Goal: Task Accomplishment & Management: Use online tool/utility

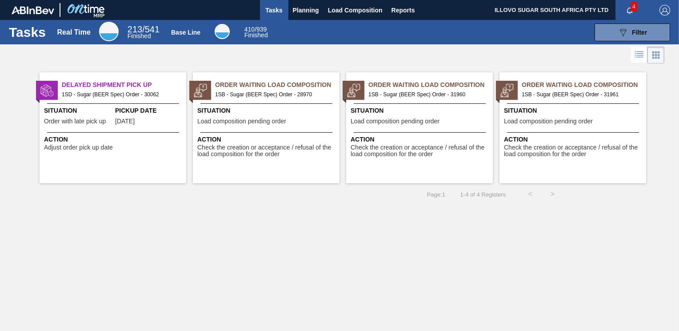
click at [405, 111] on span "Situation" at bounding box center [421, 110] width 140 height 9
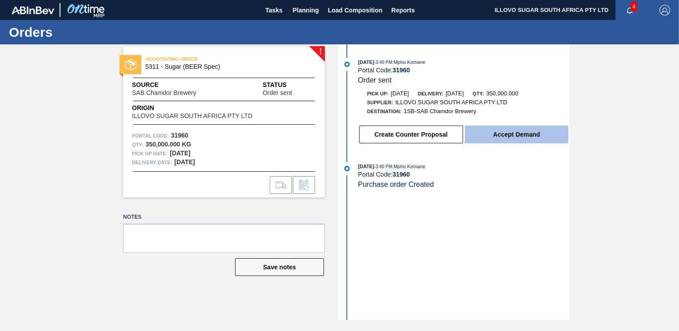
click at [515, 136] on button "Accept Demand" at bounding box center [517, 135] width 104 height 18
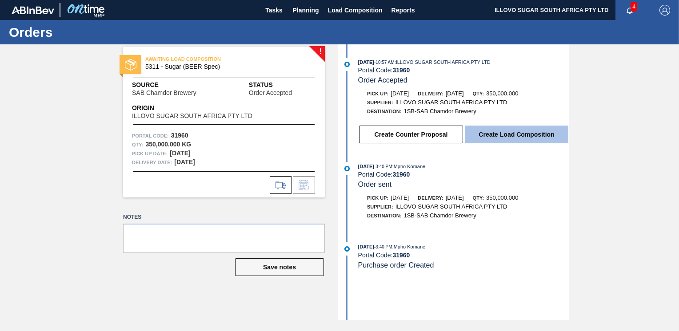
click at [502, 136] on button "Create Load Composition" at bounding box center [517, 135] width 104 height 18
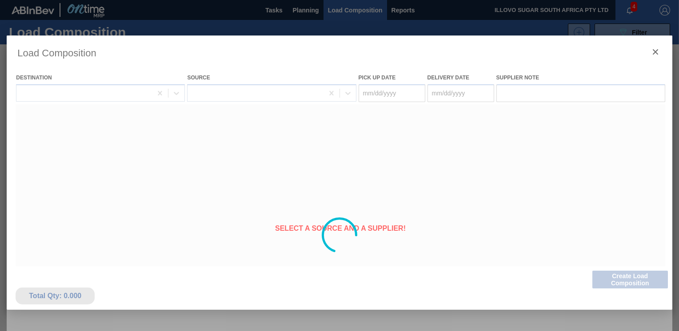
type Date "[DATE]"
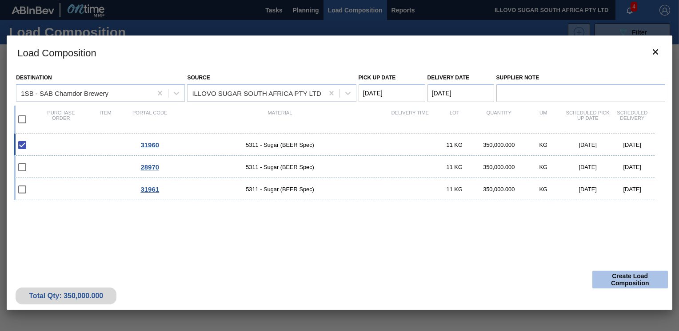
click at [625, 283] on button "Create Load Composition" at bounding box center [630, 280] width 76 height 18
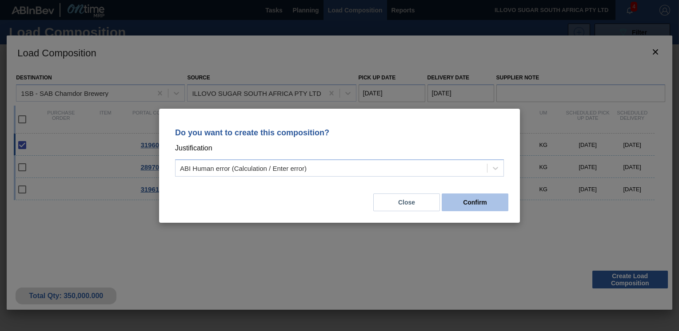
click at [485, 206] on button "Confirm" at bounding box center [475, 203] width 67 height 18
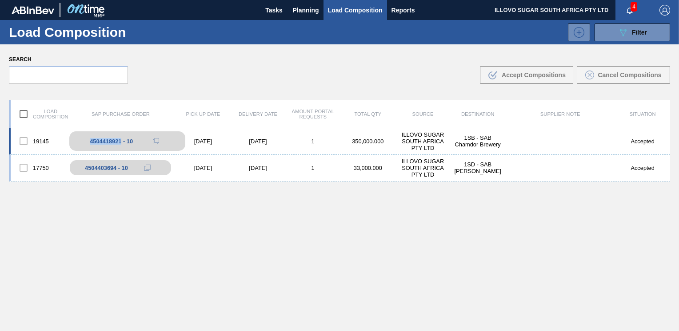
drag, startPoint x: 82, startPoint y: 141, endPoint x: 121, endPoint y: 146, distance: 39.0
click at [121, 146] on div "4504418921 - 10" at bounding box center [127, 141] width 116 height 20
copy div "4504418921"
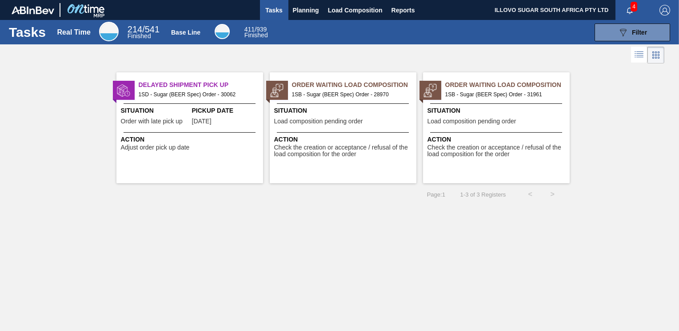
click at [492, 120] on span "Load composition pending order" at bounding box center [471, 121] width 89 height 7
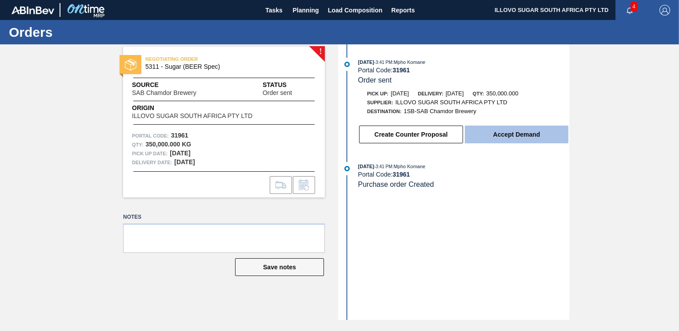
click at [515, 136] on button "Accept Demand" at bounding box center [517, 135] width 104 height 18
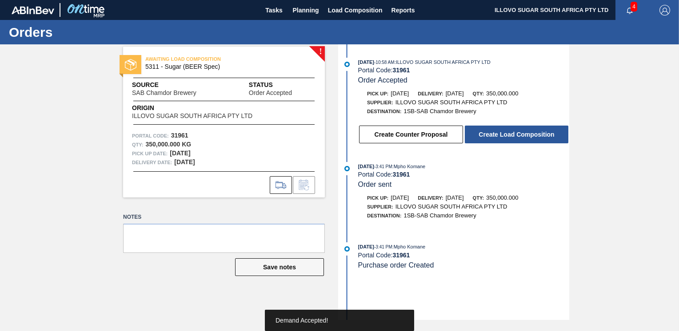
click at [515, 135] on button "Create Load Composition" at bounding box center [517, 135] width 104 height 18
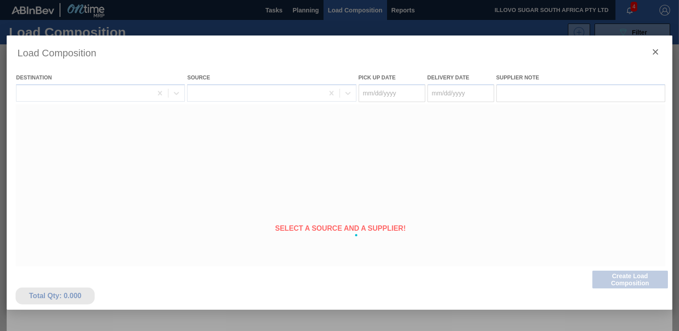
type Date "[DATE]"
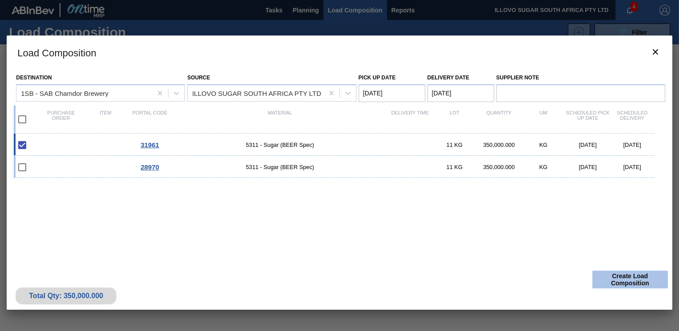
click at [630, 278] on button "Create Load Composition" at bounding box center [630, 280] width 76 height 18
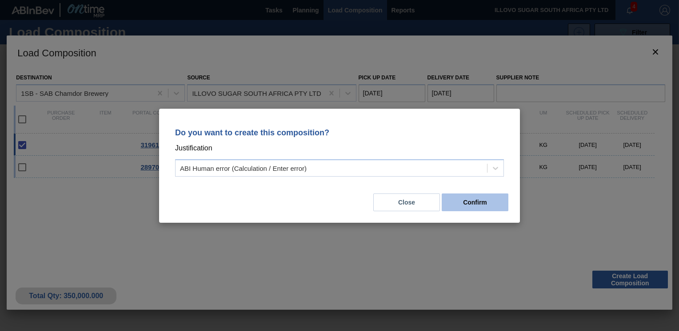
click at [480, 205] on button "Confirm" at bounding box center [475, 203] width 67 height 18
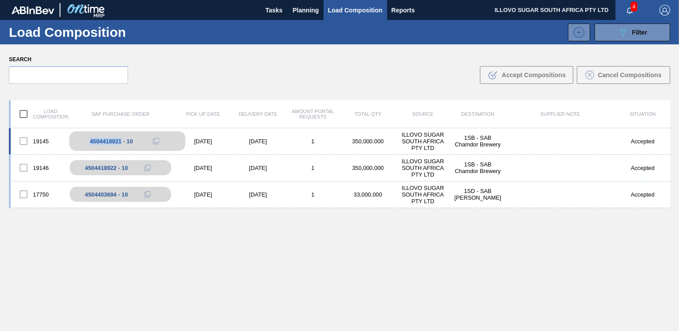
drag, startPoint x: 85, startPoint y: 142, endPoint x: 120, endPoint y: 140, distance: 35.6
click at [120, 140] on div "4504418921 - 10" at bounding box center [127, 141] width 116 height 20
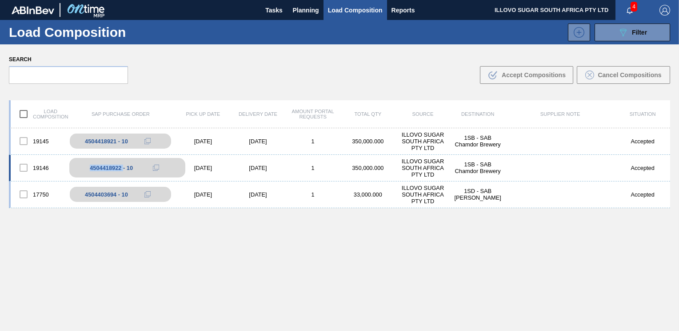
drag, startPoint x: 120, startPoint y: 140, endPoint x: 123, endPoint y: 167, distance: 27.2
click at [123, 167] on div "4504418922 - 10" at bounding box center [127, 168] width 116 height 20
copy div "4504418922"
drag, startPoint x: 609, startPoint y: 218, endPoint x: 569, endPoint y: 211, distance: 40.6
click at [609, 218] on div "19145 4504418921 - 10 [DATE] [DATE] 1 350,000.000 ILLOVO SUGAR SOUTH AFRICA PTY…" at bounding box center [339, 250] width 661 height 245
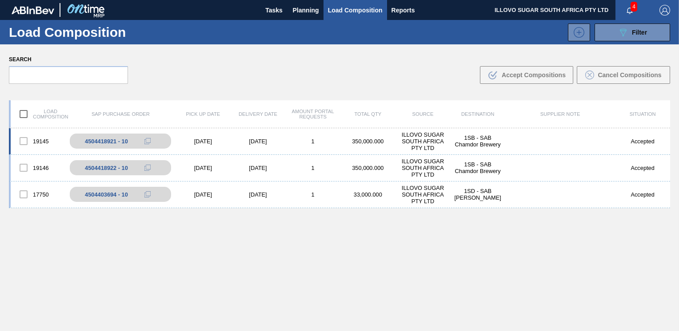
click at [21, 143] on div at bounding box center [23, 141] width 19 height 19
click at [26, 146] on div at bounding box center [23, 141] width 19 height 19
click at [24, 139] on div at bounding box center [23, 141] width 19 height 19
click at [28, 166] on div at bounding box center [23, 168] width 19 height 19
click at [24, 195] on div at bounding box center [23, 194] width 19 height 19
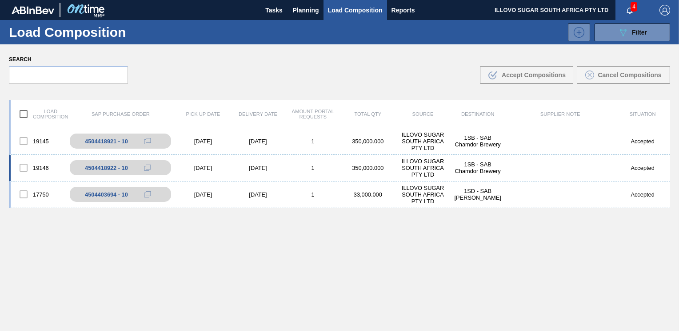
click at [23, 167] on div at bounding box center [23, 168] width 19 height 19
drag, startPoint x: 120, startPoint y: 143, endPoint x: 88, endPoint y: 143, distance: 32.4
click at [88, 143] on div "4504418921 - 10" at bounding box center [127, 141] width 116 height 20
copy div "4504418921"
drag, startPoint x: 121, startPoint y: 170, endPoint x: 86, endPoint y: 166, distance: 34.9
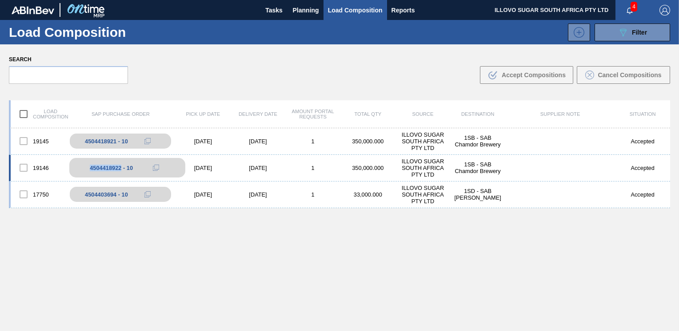
click at [86, 166] on div "4504418922 - 10" at bounding box center [127, 168] width 116 height 20
copy div "4504418922"
